Goal: Information Seeking & Learning: Understand process/instructions

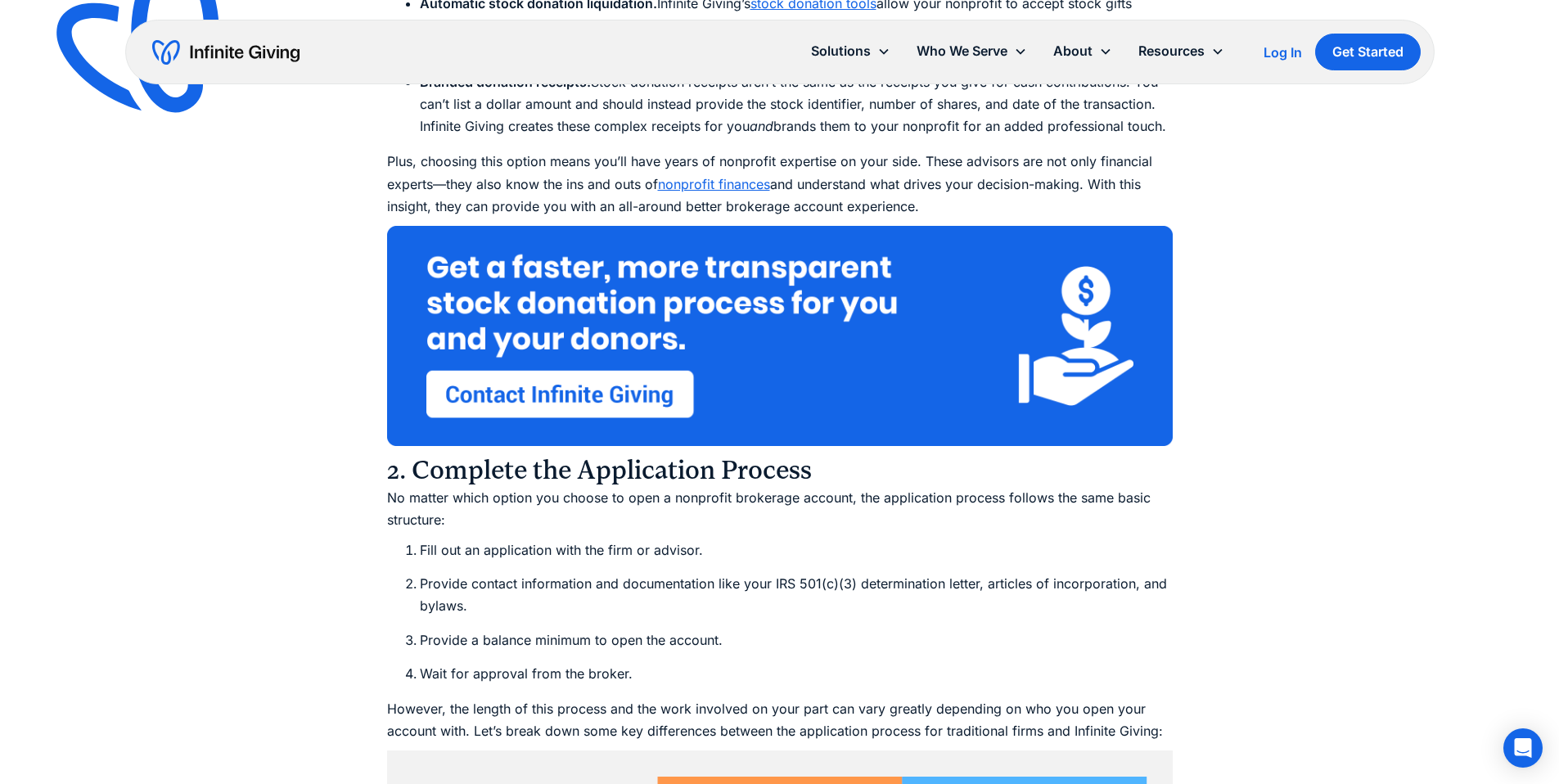
click at [626, 487] on p "No matter which option you choose to open a nonprofit brokerage account, the ap…" at bounding box center [780, 510] width 786 height 44
drag, startPoint x: 577, startPoint y: 293, endPoint x: 807, endPoint y: 297, distance: 230.0
click at [807, 487] on p "No matter which option you choose to open a nonprofit brokerage account, the ap…" at bounding box center [780, 510] width 786 height 44
click at [593, 573] on li "Provide contact information and documentation like your IRS 501(c)(3) determina…" at bounding box center [796, 595] width 753 height 44
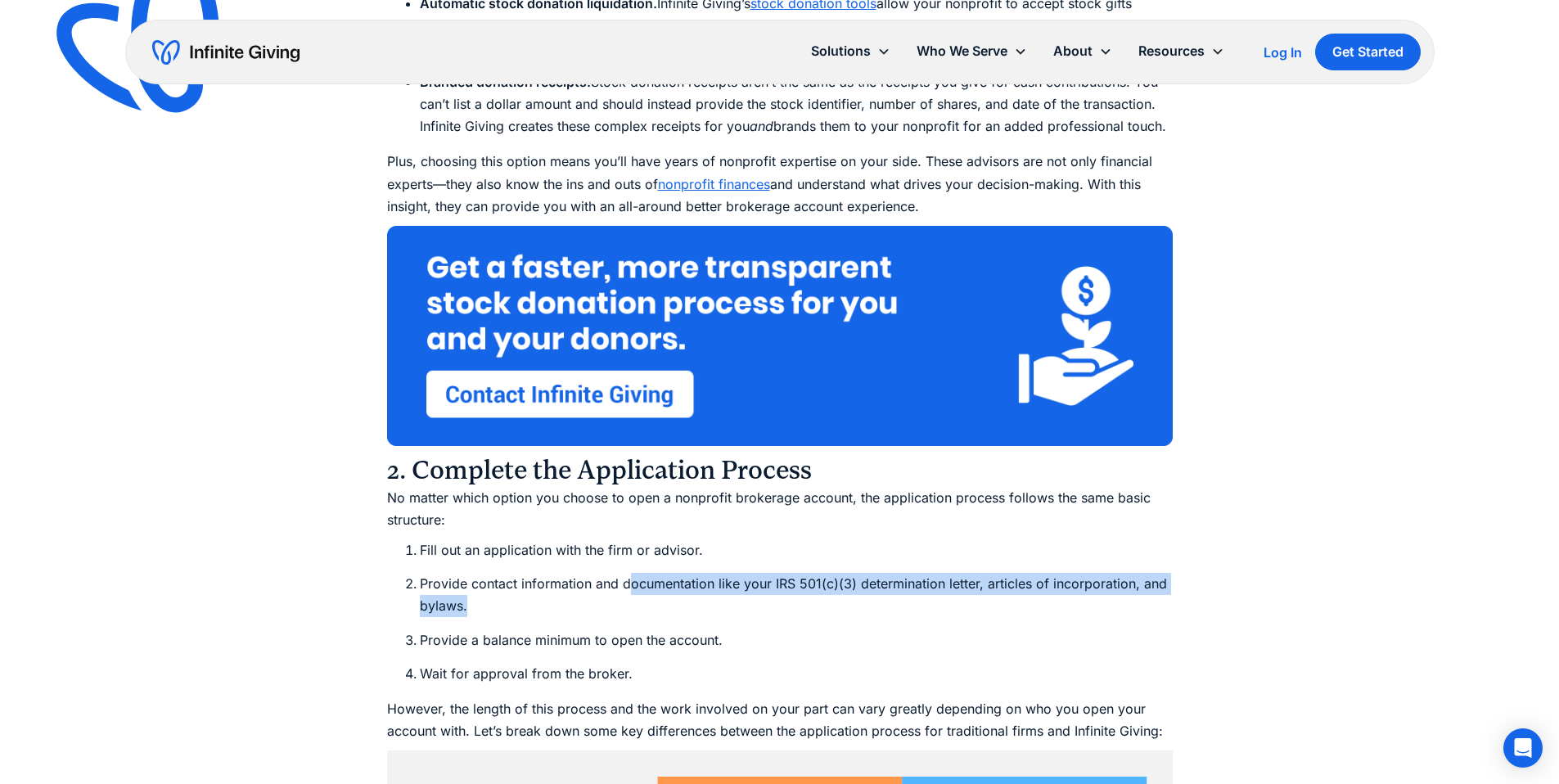
drag, startPoint x: 633, startPoint y: 383, endPoint x: 694, endPoint y: 396, distance: 62.4
click at [694, 573] on li "Provide contact information and documentation like your IRS 501(c)(3) determina…" at bounding box center [796, 595] width 753 height 44
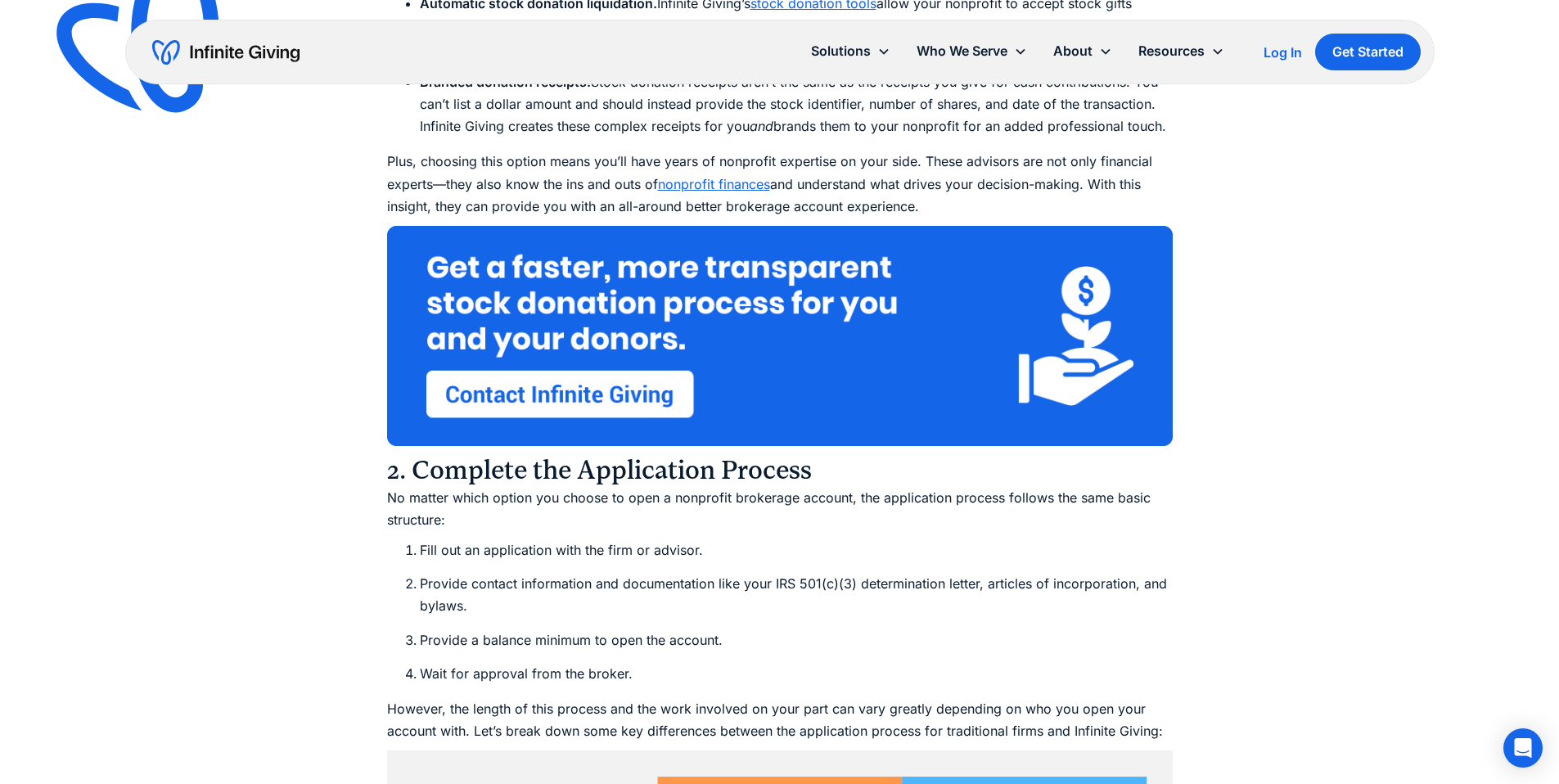
click at [592, 629] on li "Provide a balance minimum to open the account." at bounding box center [796, 640] width 753 height 22
drag, startPoint x: 508, startPoint y: 442, endPoint x: 582, endPoint y: 457, distance: 75.5
click at [582, 539] on ol "Fill out an application with the firm or advisor. Provide contact information a…" at bounding box center [780, 612] width 786 height 145
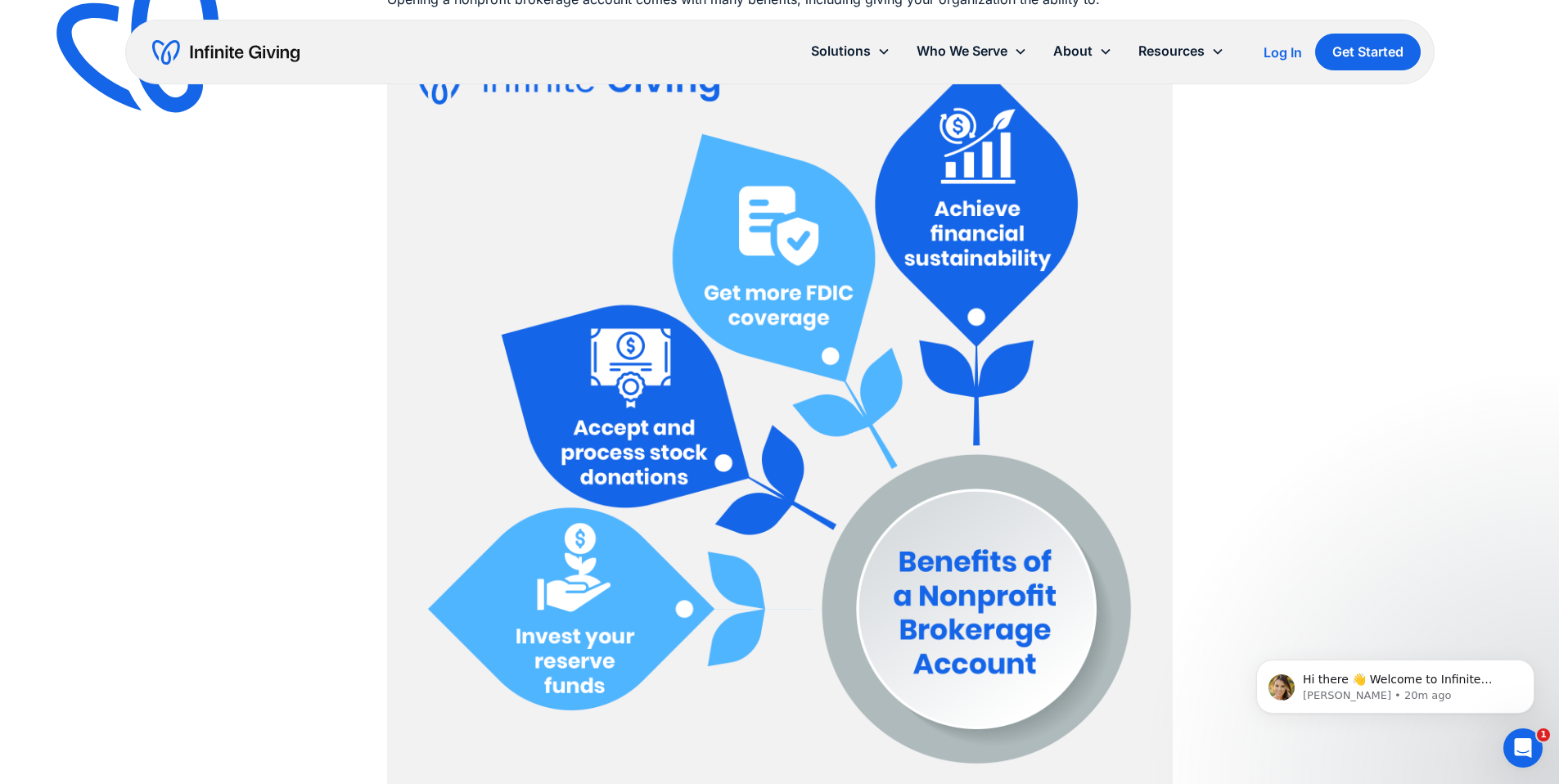
scroll to position [2037, 0]
